Goal: Register for event/course

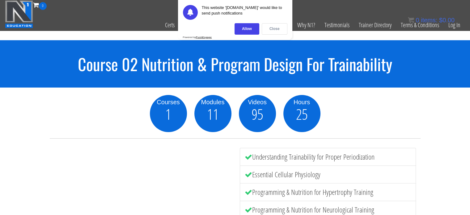
click at [273, 29] on div "Close" at bounding box center [275, 28] width 26 height 11
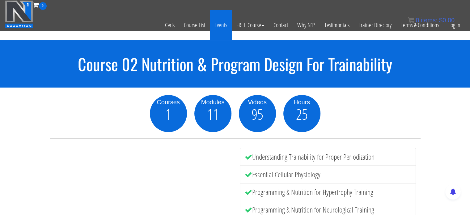
click at [227, 24] on link "Events" at bounding box center [221, 25] width 22 height 30
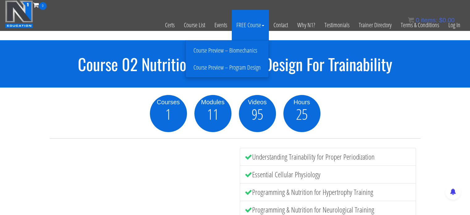
click at [252, 24] on link "FREE Course" at bounding box center [250, 25] width 37 height 30
click at [237, 51] on link "Course Preview – Biomechanics" at bounding box center [227, 50] width 80 height 11
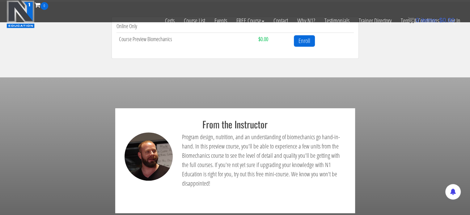
scroll to position [236, 0]
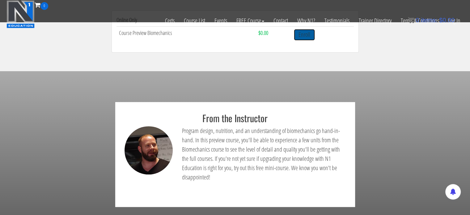
click at [304, 39] on link "Enroll" at bounding box center [304, 34] width 21 height 11
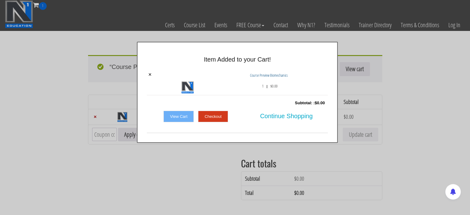
click at [236, 157] on div at bounding box center [235, 107] width 470 height 215
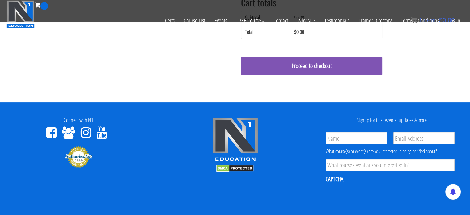
scroll to position [121, 0]
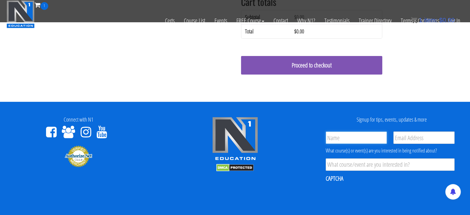
click at [360, 133] on input "Name *" at bounding box center [356, 137] width 61 height 12
type input "Chandani"
click at [457, 127] on div "Signup for tips, events, updates & more Name * Chandani Email * Product Interes…" at bounding box center [391, 179] width 147 height 125
click at [419, 134] on input "Email *" at bounding box center [423, 137] width 61 height 12
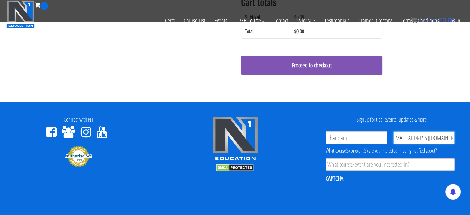
type input "[EMAIL_ADDRESS][DOMAIN_NAME]"
click at [388, 167] on input "Product Interest *" at bounding box center [390, 164] width 129 height 12
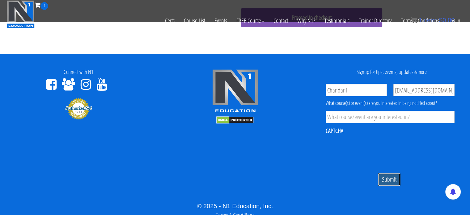
click at [382, 179] on input "Submit" at bounding box center [389, 179] width 23 height 13
click at [85, 83] on icon at bounding box center [86, 84] width 11 height 12
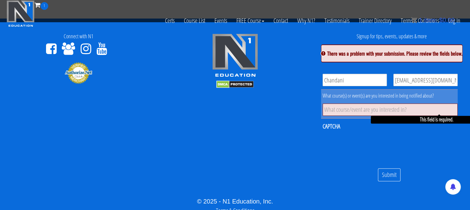
scroll to position [0, 0]
click at [55, 45] on icon at bounding box center [51, 49] width 11 height 12
